Goal: Task Accomplishment & Management: Complete application form

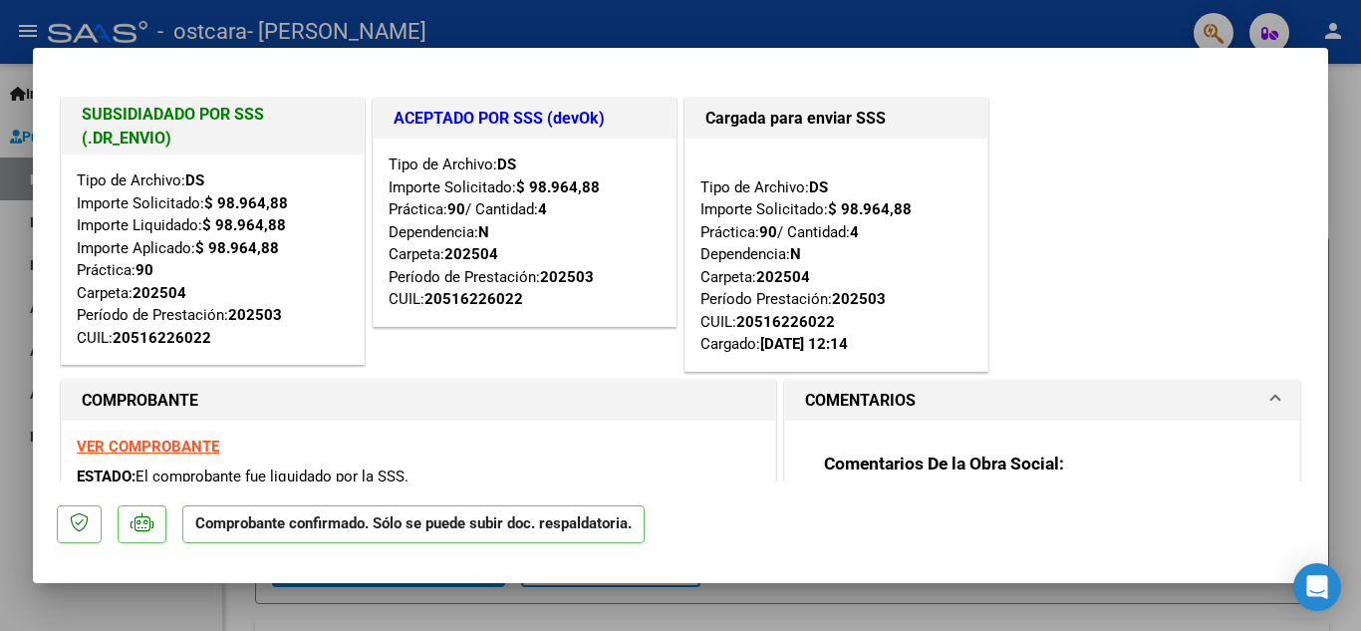
click at [1360, 231] on div at bounding box center [680, 315] width 1361 height 631
type input "$ 0,00"
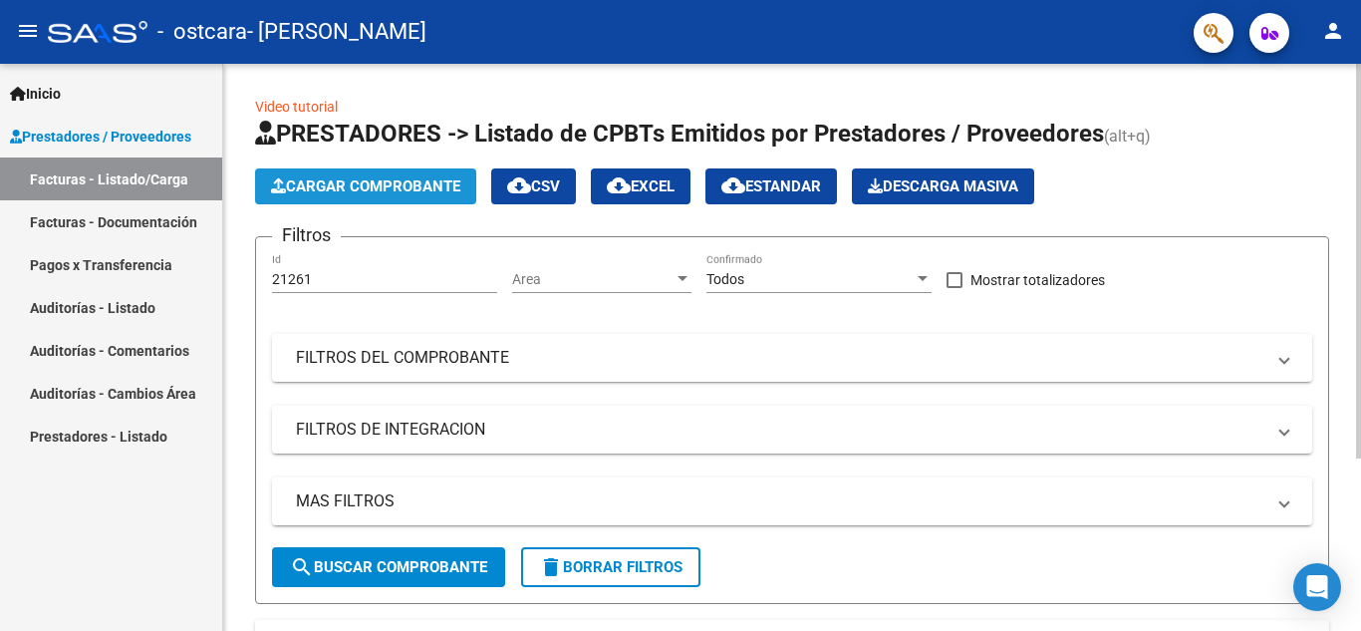
click at [329, 198] on button "Cargar Comprobante" at bounding box center [365, 186] width 221 height 36
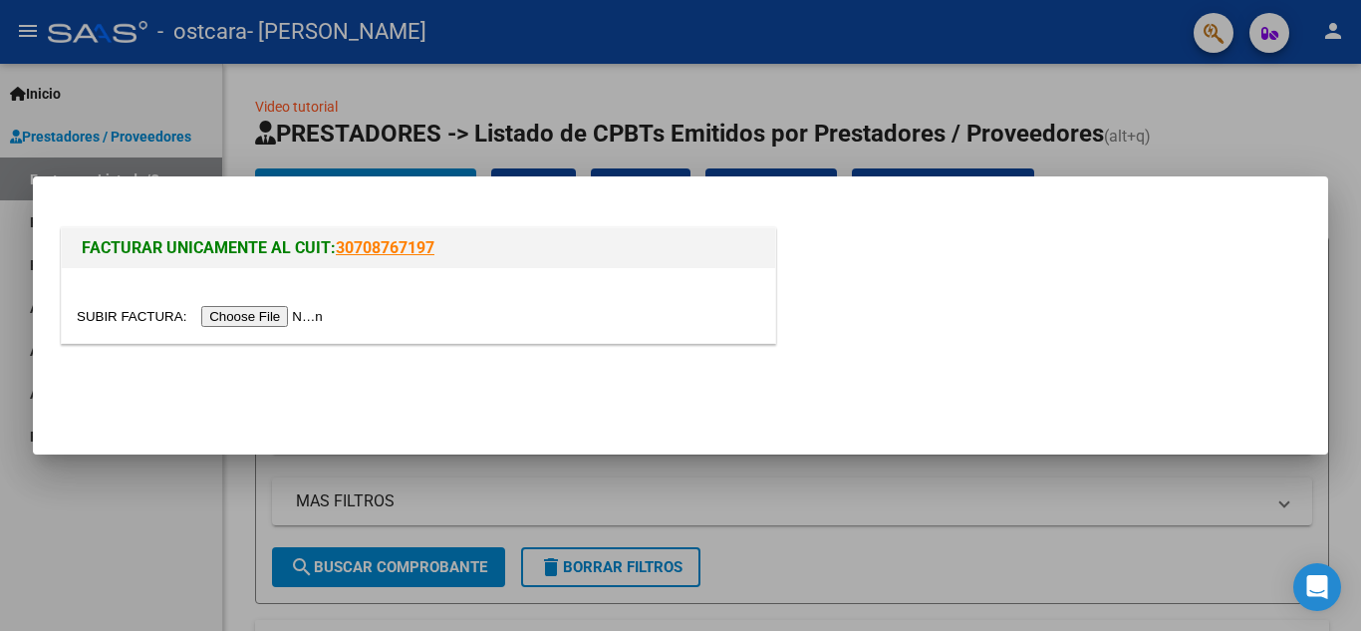
click at [282, 313] on input "file" at bounding box center [203, 316] width 252 height 21
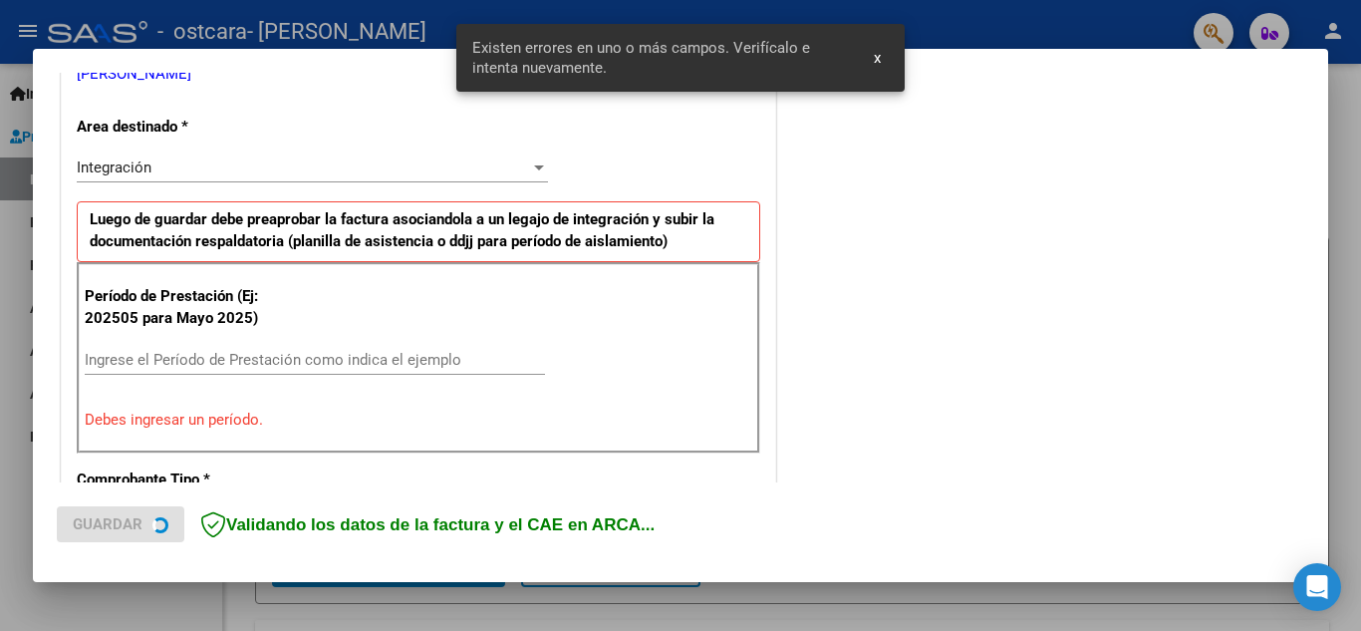
scroll to position [451, 0]
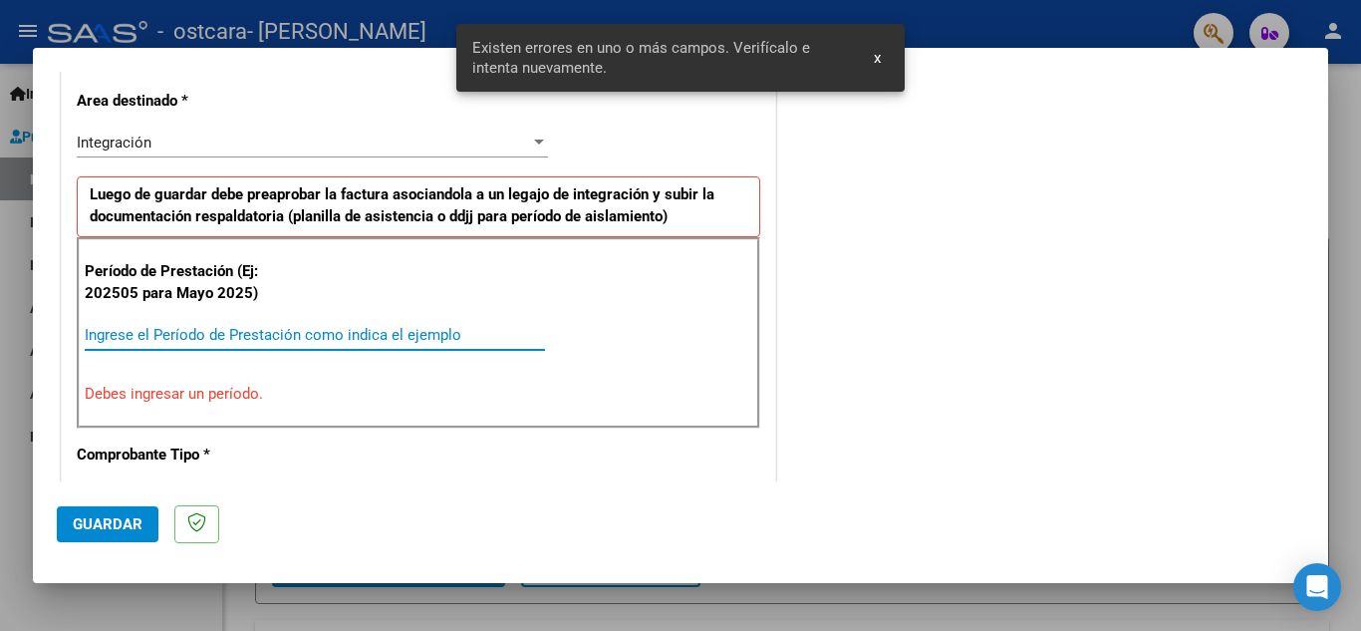
click at [312, 330] on input "Ingrese el Período de Prestación como indica el ejemplo" at bounding box center [315, 335] width 460 height 18
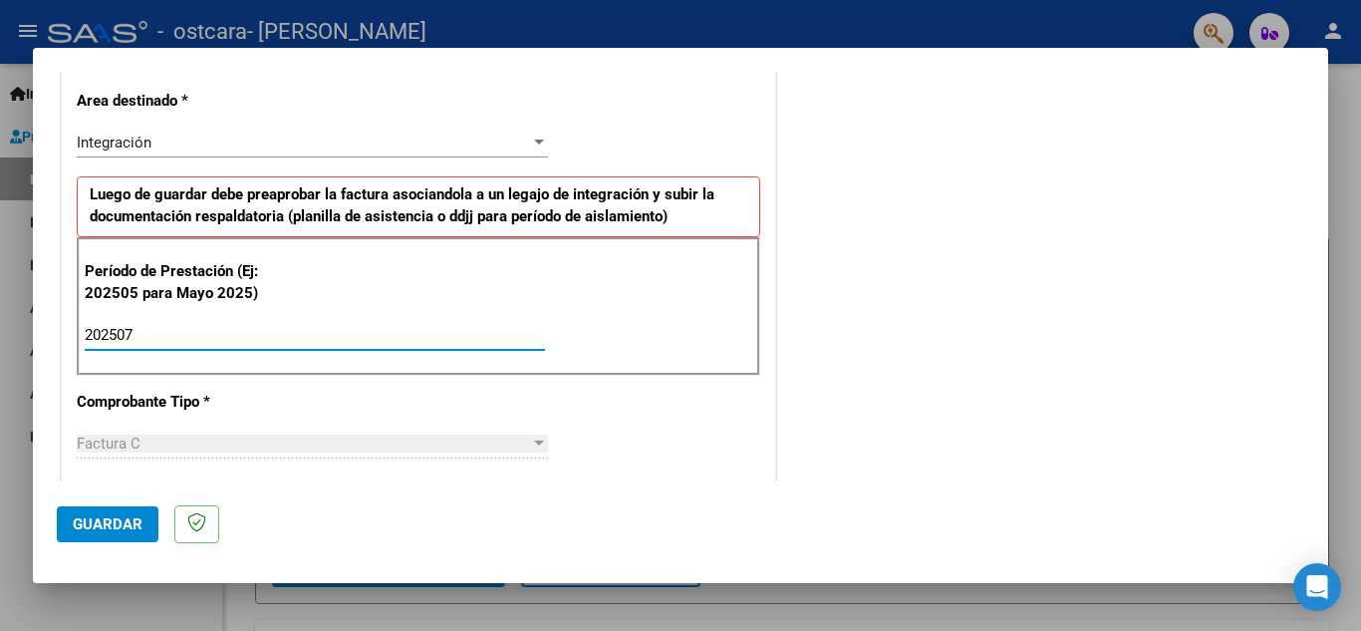
type input "202507"
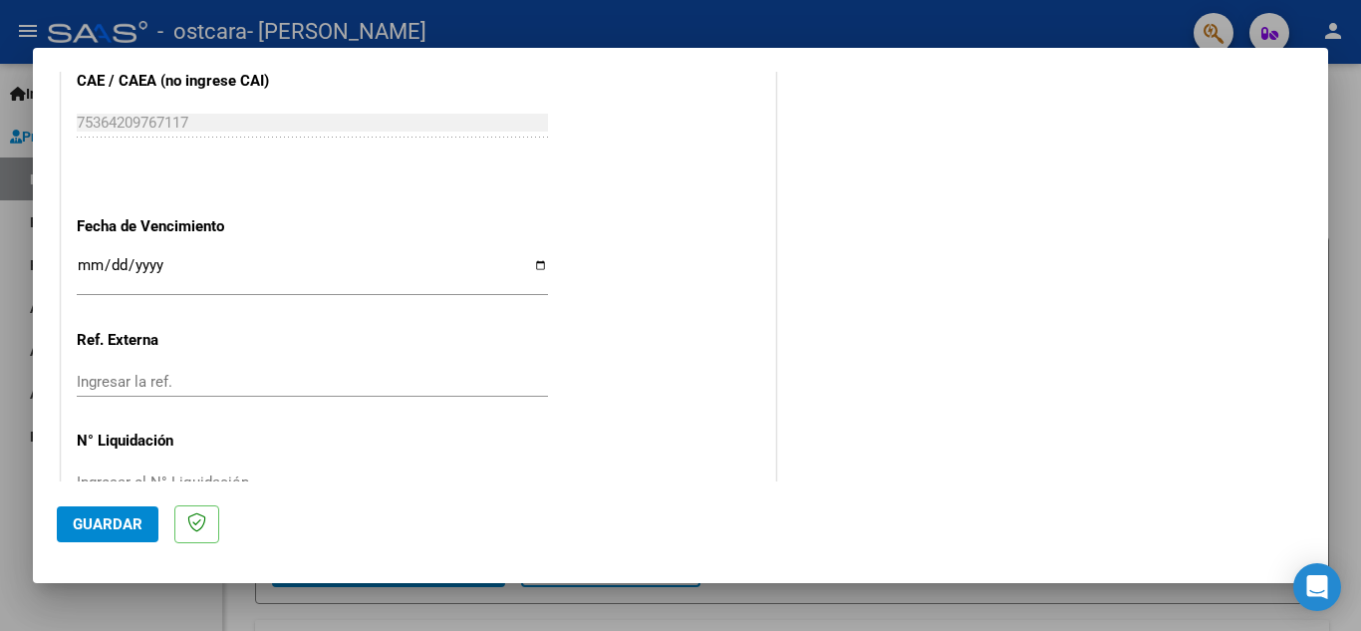
scroll to position [1344, 0]
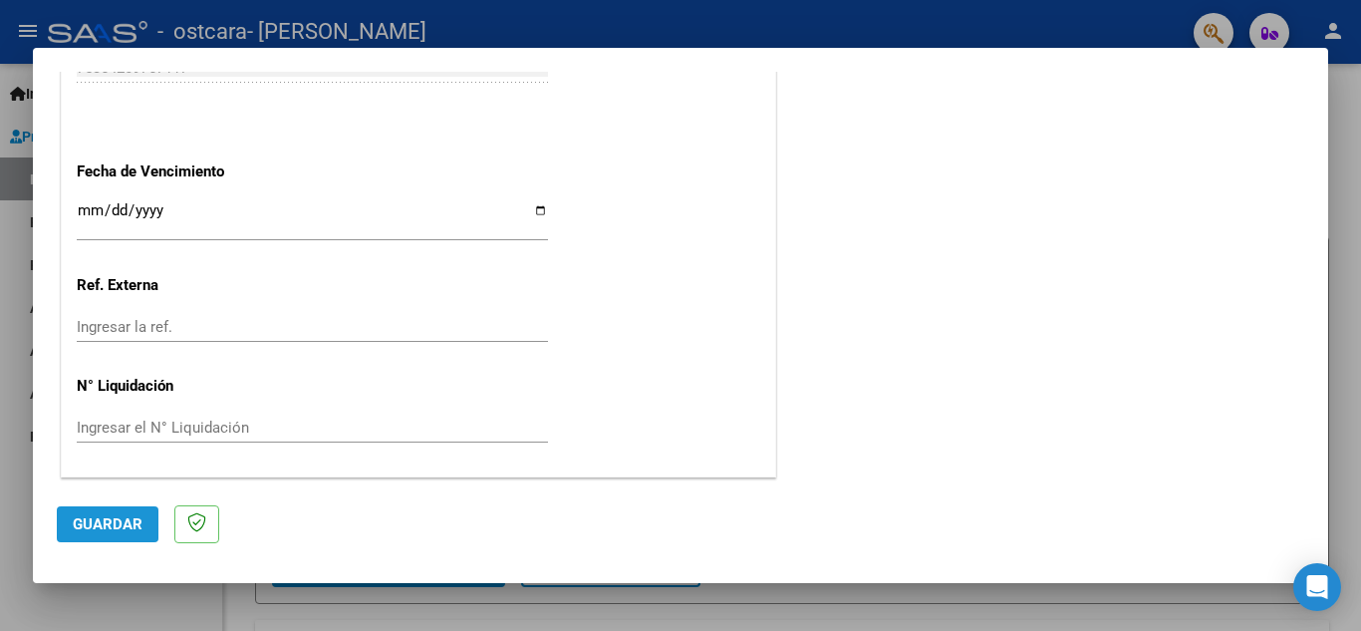
click at [93, 522] on span "Guardar" at bounding box center [108, 524] width 70 height 18
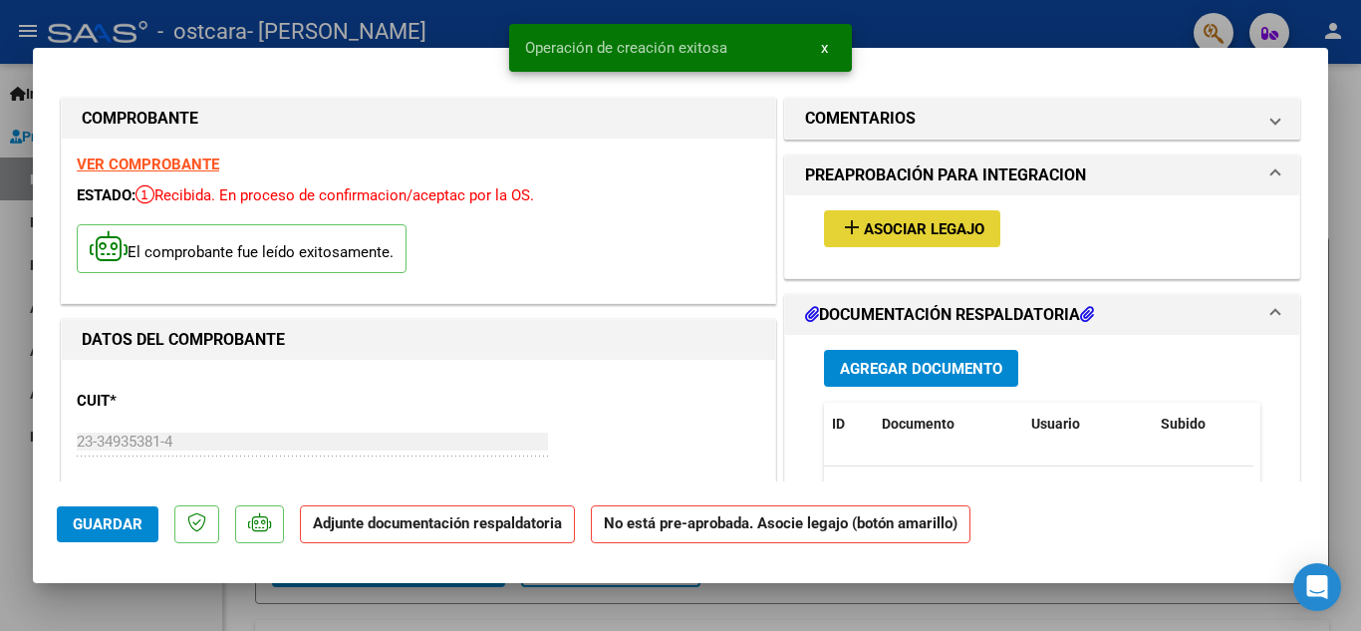
click at [933, 221] on span "Asociar Legajo" at bounding box center [924, 229] width 121 height 18
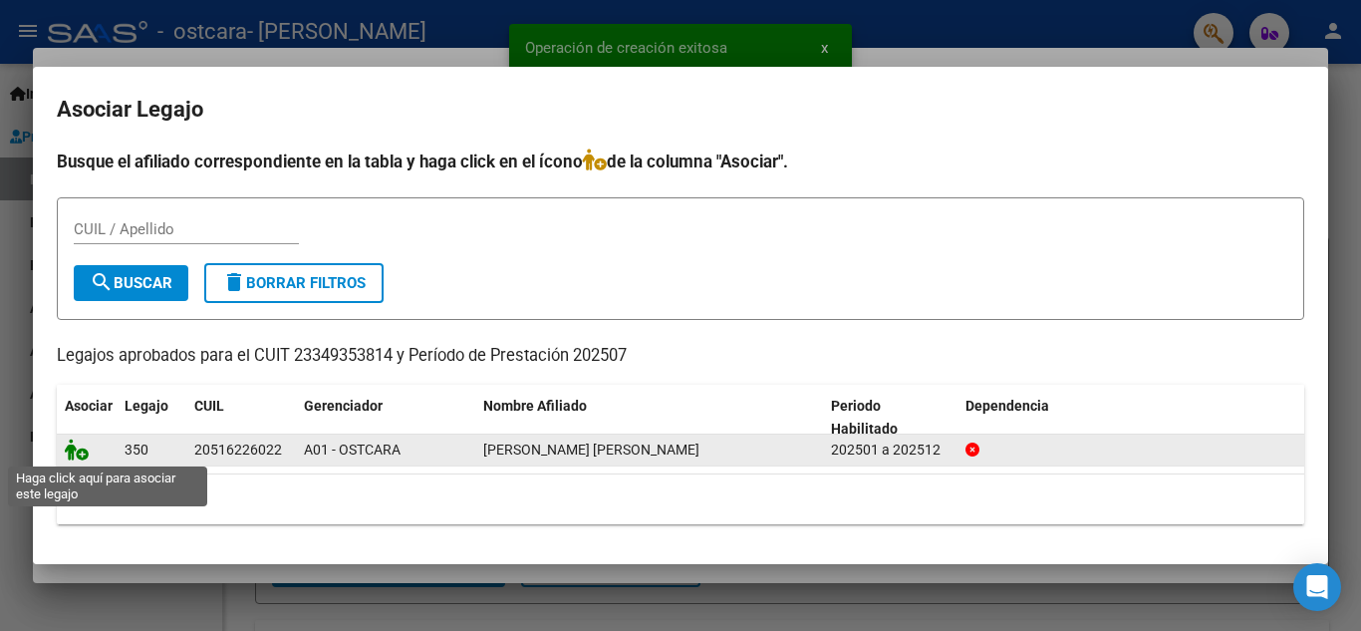
click at [80, 449] on icon at bounding box center [77, 449] width 24 height 22
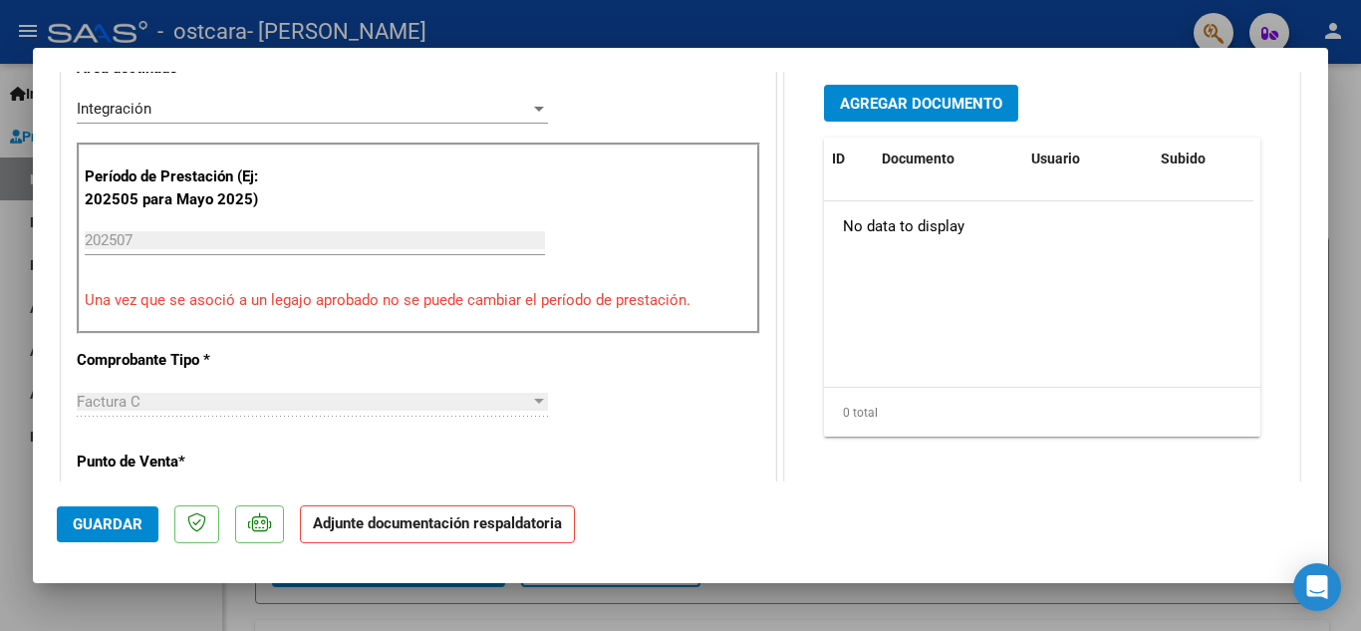
scroll to position [547, 0]
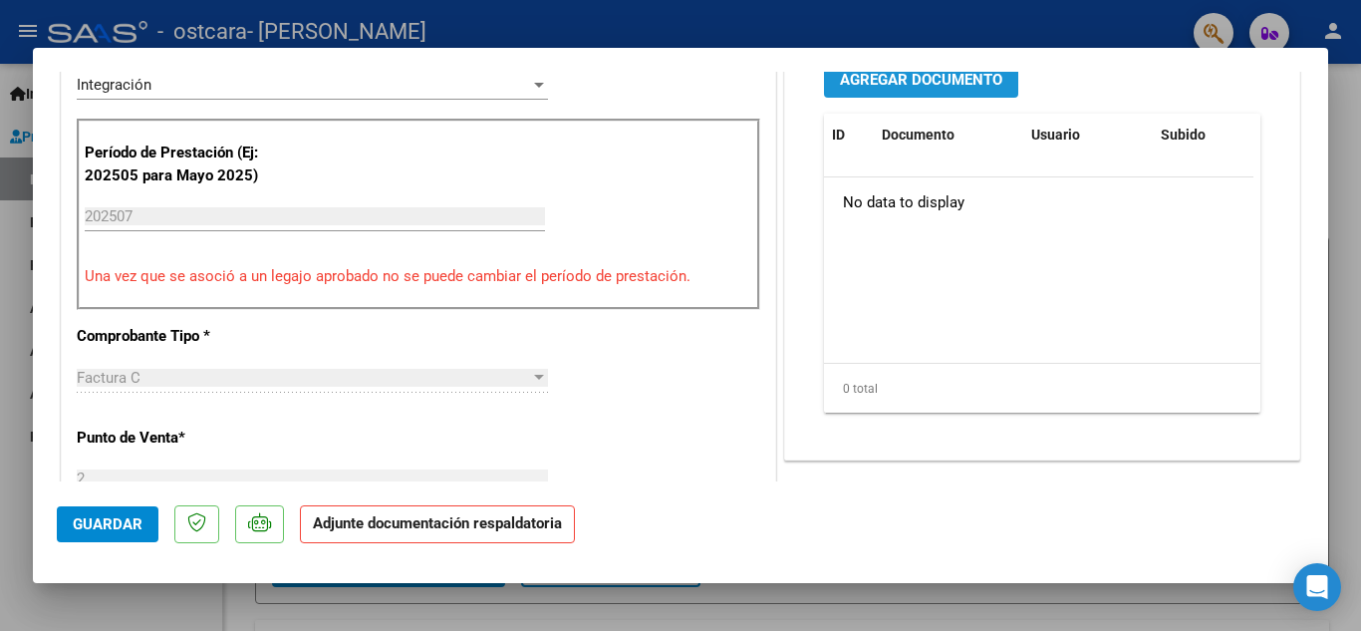
click at [926, 75] on span "Agregar Documento" at bounding box center [921, 80] width 162 height 18
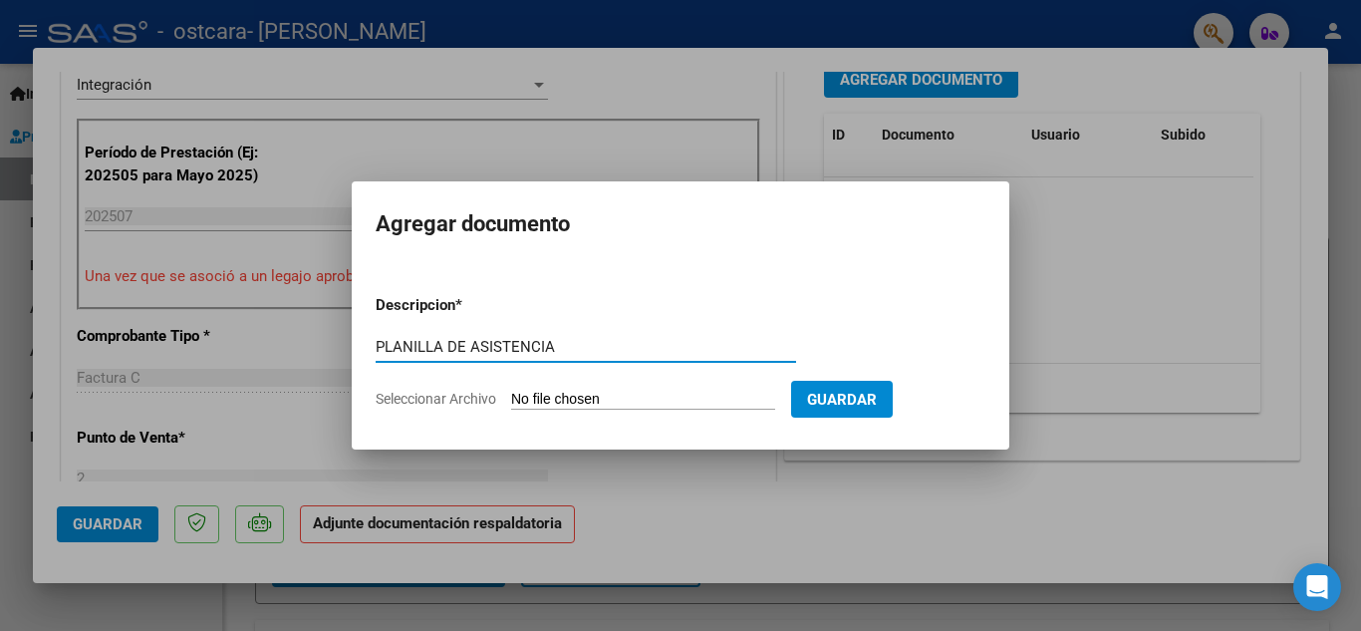
type input "PLANILLA DE ASISTENCIA"
click at [863, 397] on span "Guardar" at bounding box center [842, 399] width 70 height 18
click at [630, 389] on form "Descripcion * PLANILLA DE ASISTENCIA Escriba aquí una descripcion Seleccionar A…" at bounding box center [681, 351] width 610 height 145
click at [610, 394] on input "Seleccionar Archivo" at bounding box center [643, 399] width 264 height 19
type input "C:\fakepath\[PERSON_NAME].[DATE].pdf"
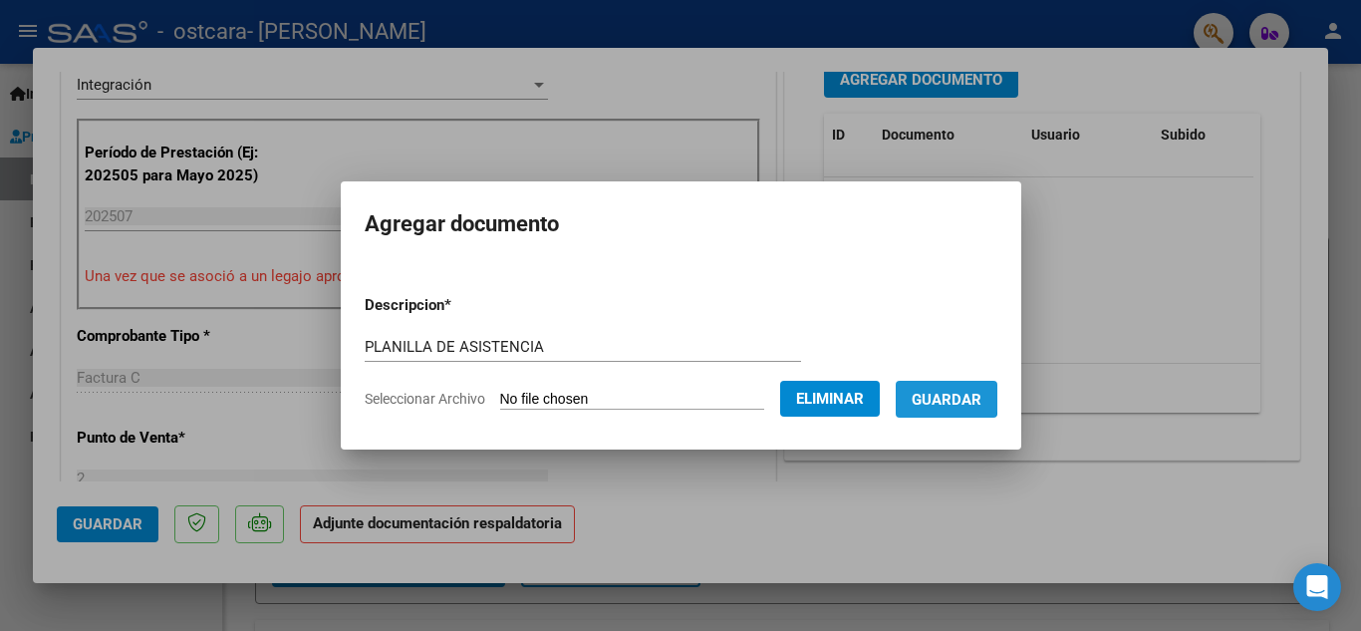
click at [944, 393] on span "Guardar" at bounding box center [946, 399] width 70 height 18
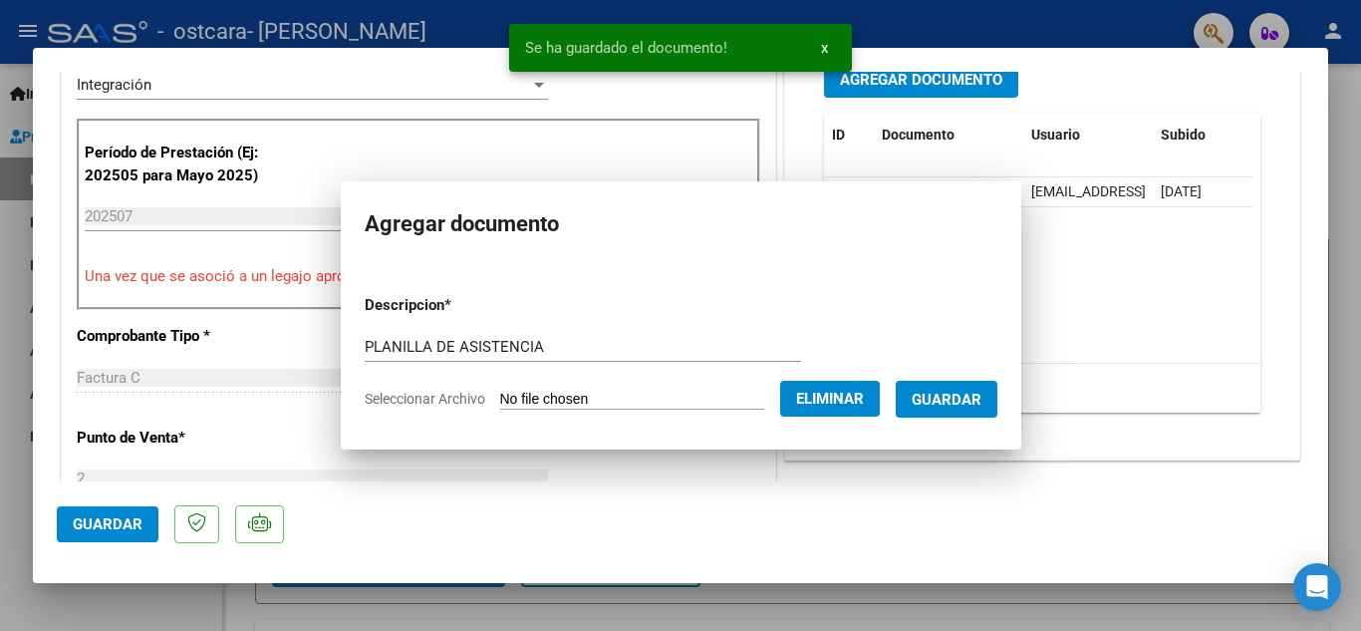
scroll to position [537, 0]
